Goal: Information Seeking & Learning: Learn about a topic

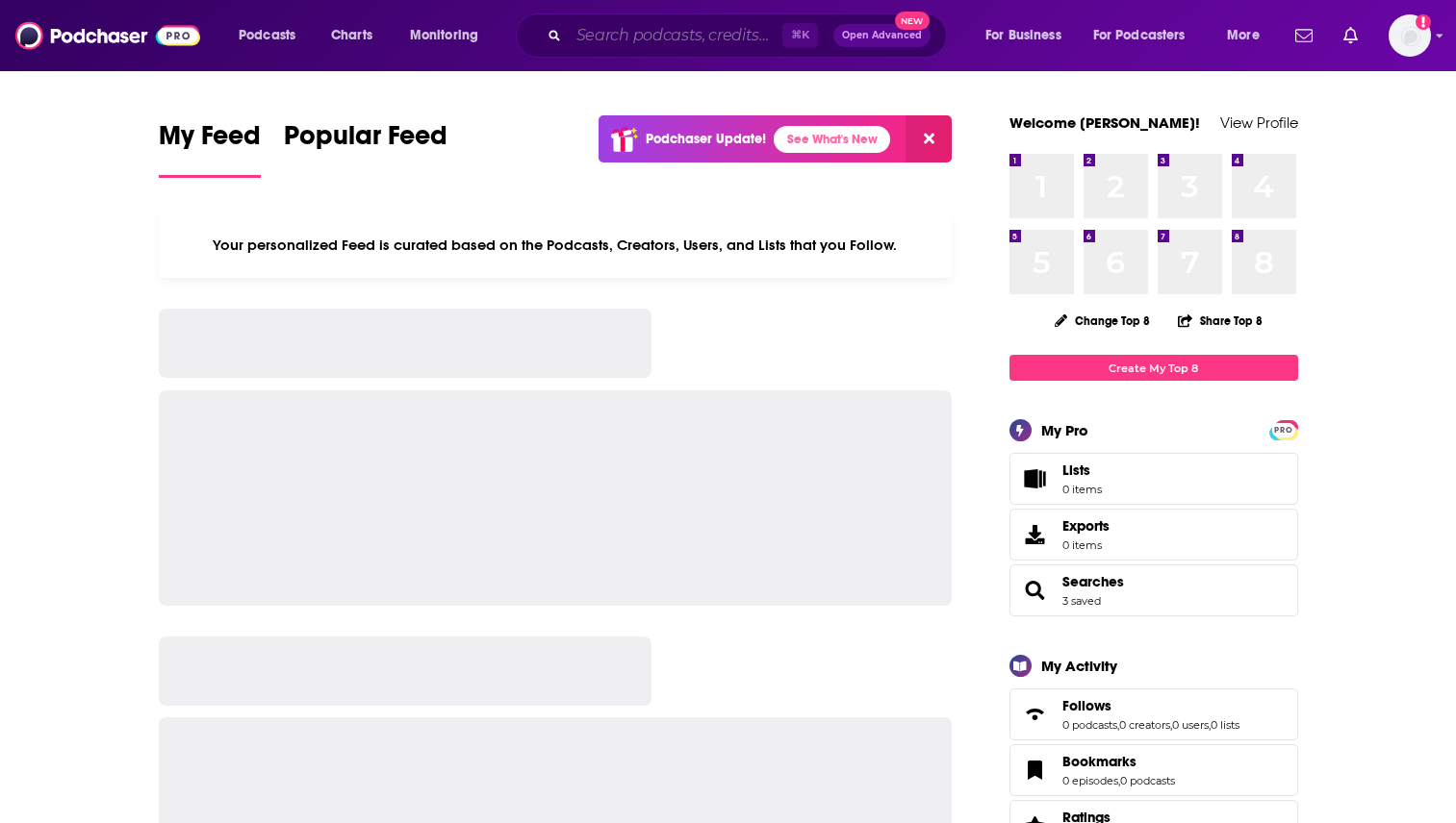
click at [609, 37] on input "Search podcasts, credits, & more..." at bounding box center [676, 35] width 214 height 31
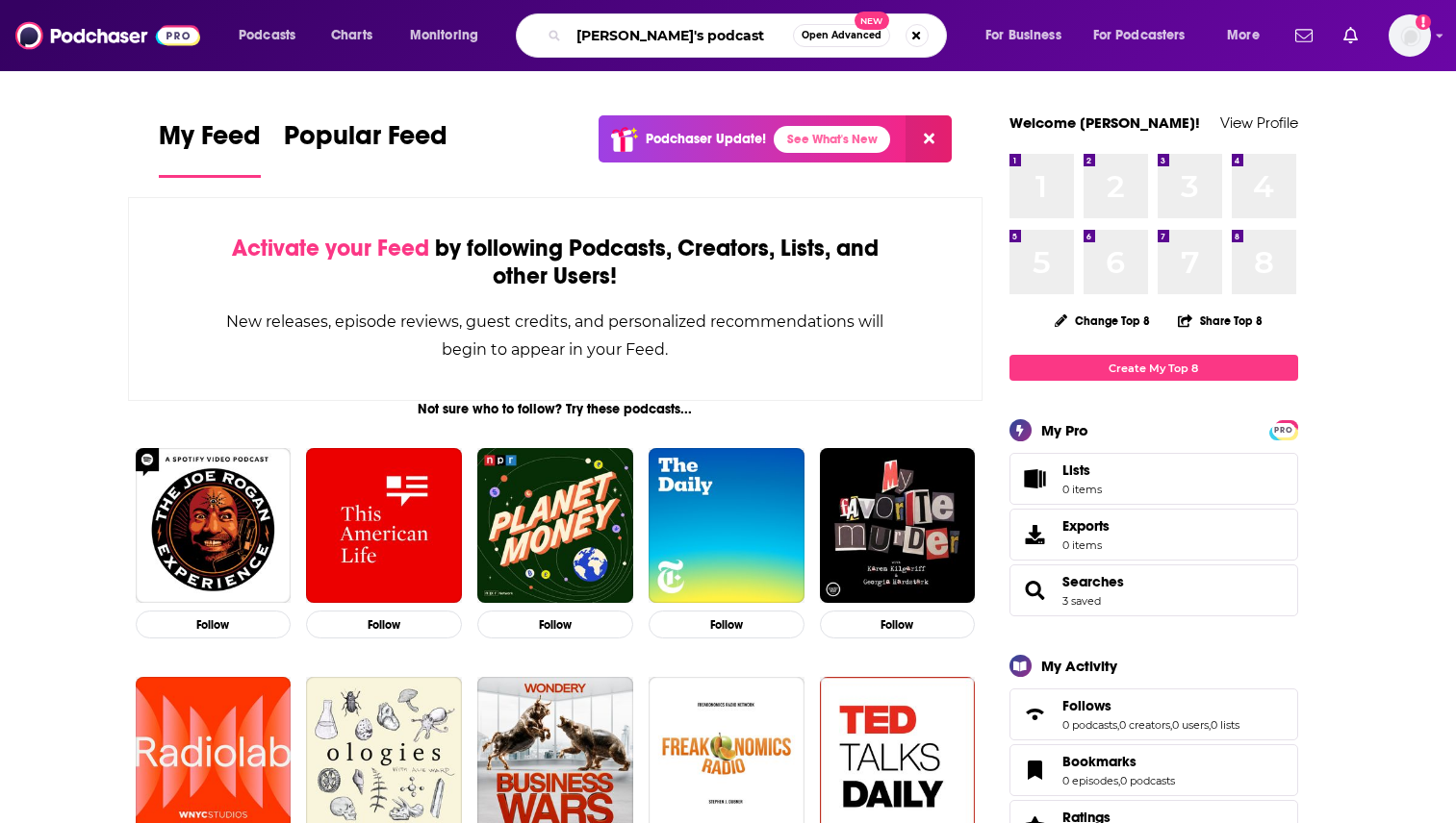
type input "[PERSON_NAME]'s podcast"
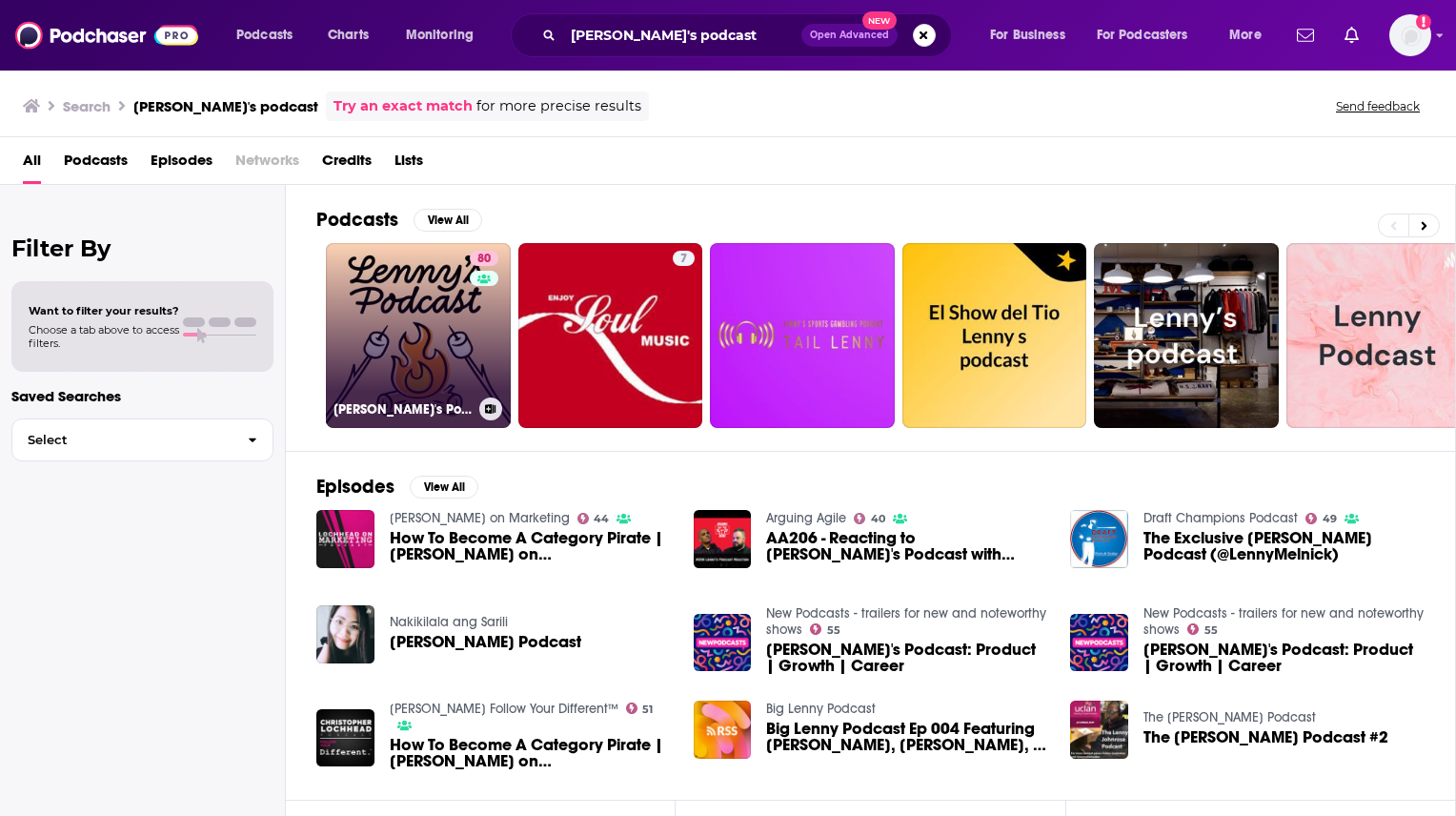
click at [424, 363] on link "80 [PERSON_NAME]'s Podcast: Product | Career | Growth" at bounding box center [418, 335] width 185 height 185
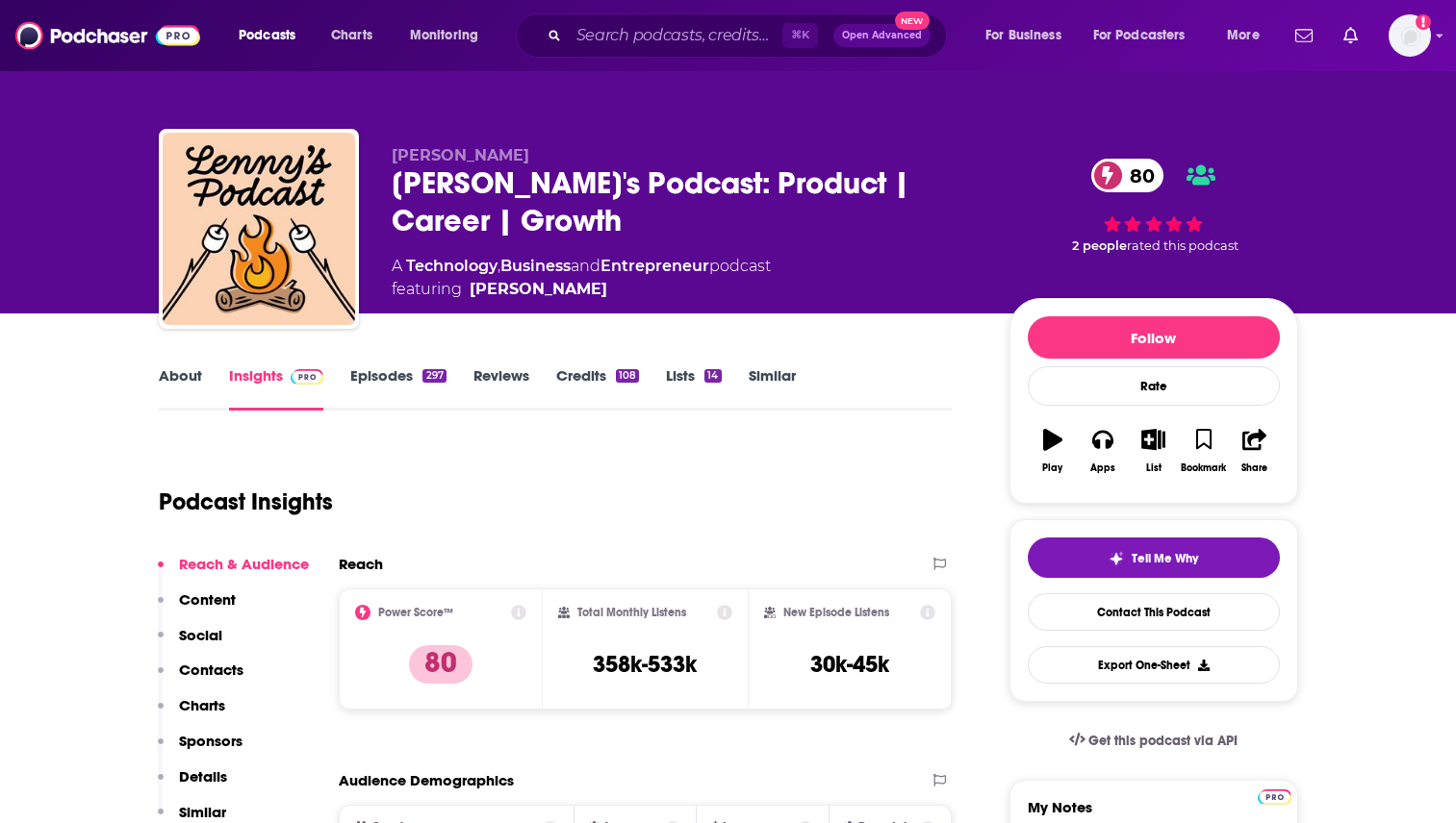
click at [191, 381] on link "About" at bounding box center [180, 389] width 43 height 44
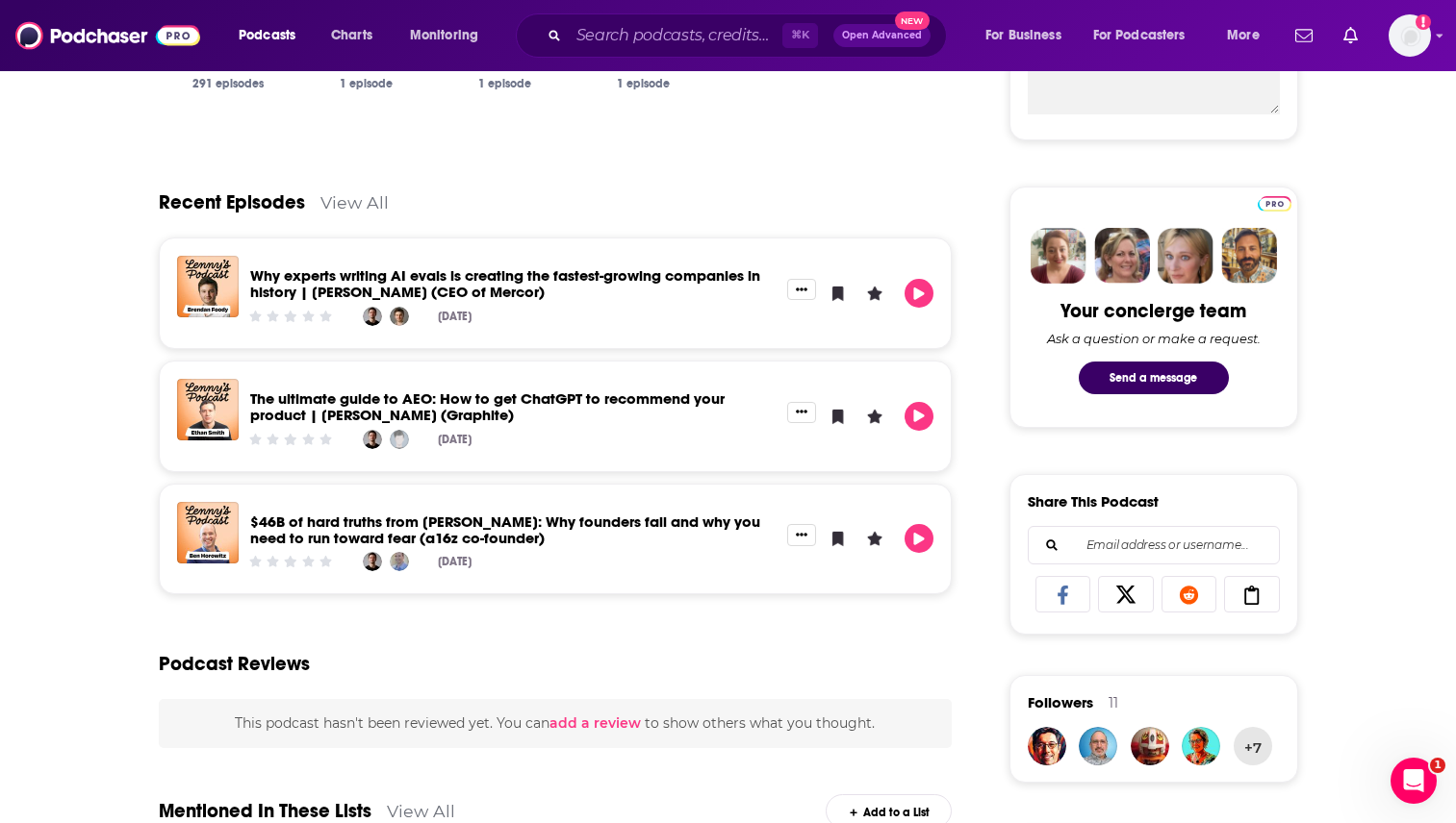
click at [355, 206] on link "View All" at bounding box center [355, 203] width 68 height 20
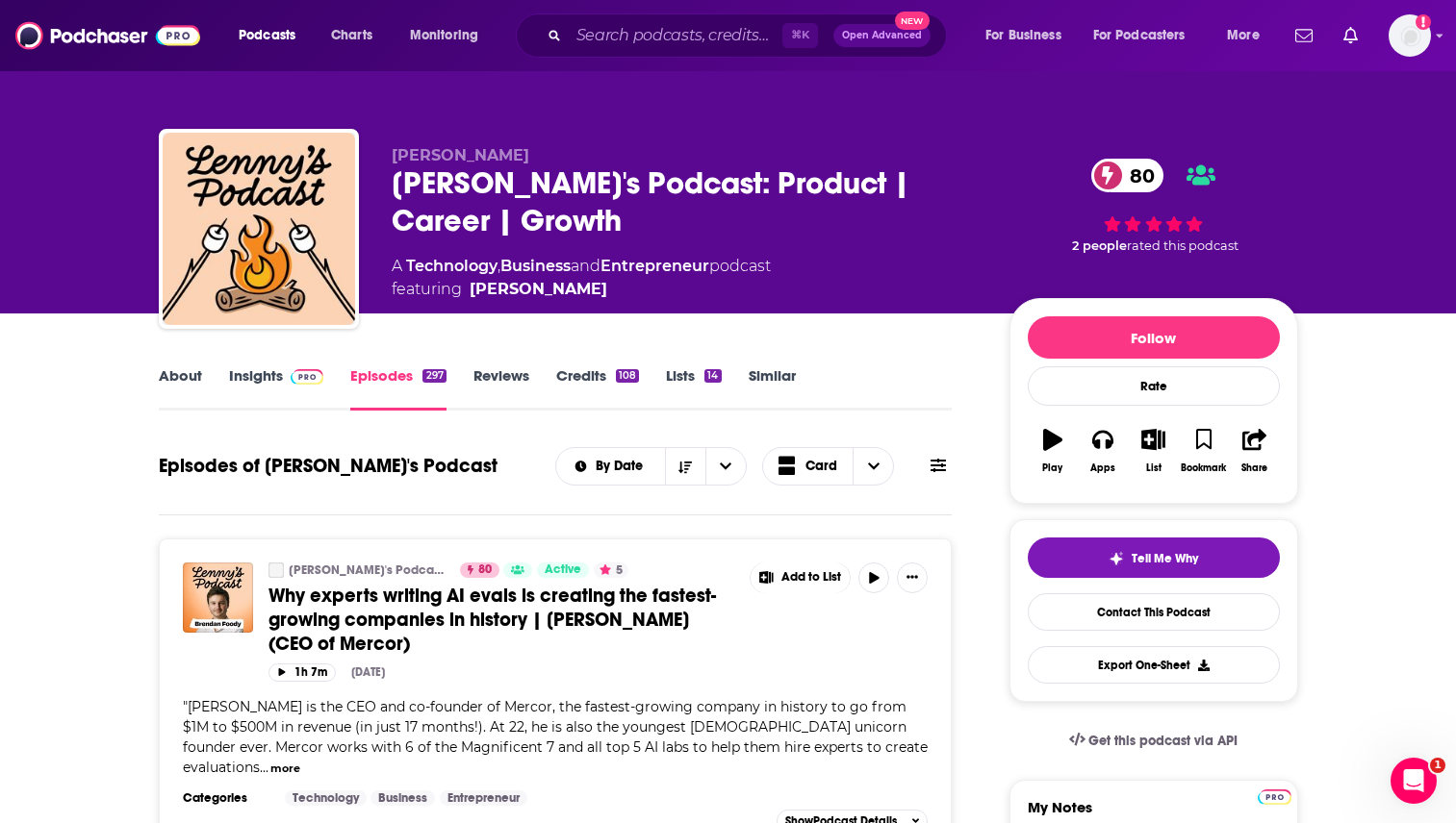
click at [292, 371] on img at bounding box center [308, 377] width 34 height 15
